Goal: Navigation & Orientation: Find specific page/section

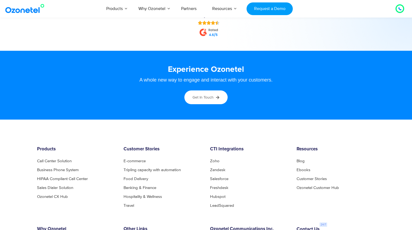
scroll to position [2838, 0]
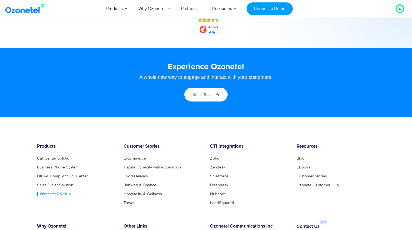
click at [61, 196] on link "Ozonetel CX Hub" at bounding box center [54, 194] width 34 height 4
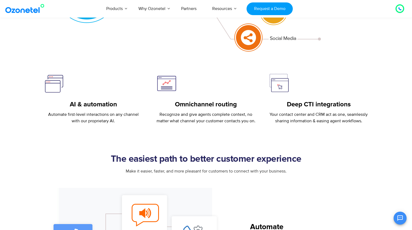
scroll to position [347, 0]
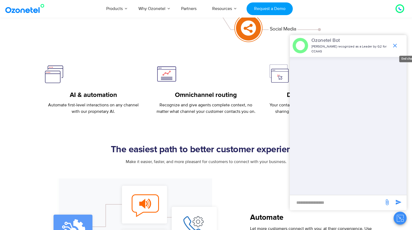
click at [392, 42] on icon "end chat or minimize" at bounding box center [395, 45] width 6 height 6
